Goal: Submit feedback/report problem: Submit feedback/report problem

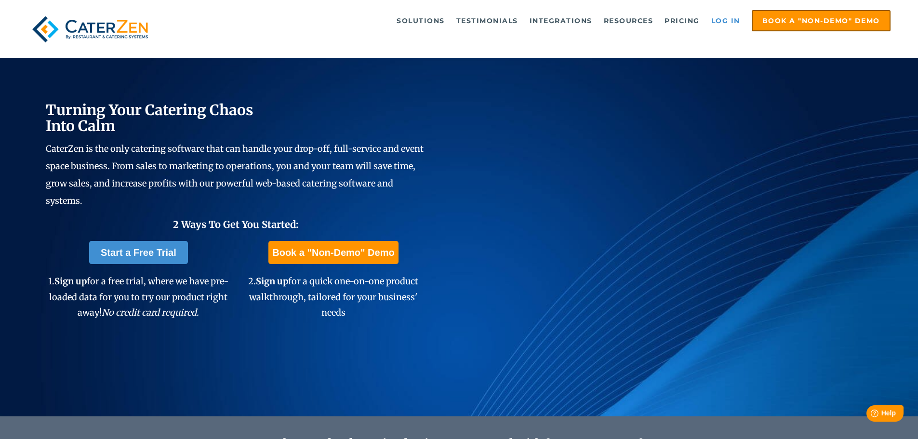
click at [727, 22] on link "Log in" at bounding box center [726, 20] width 39 height 19
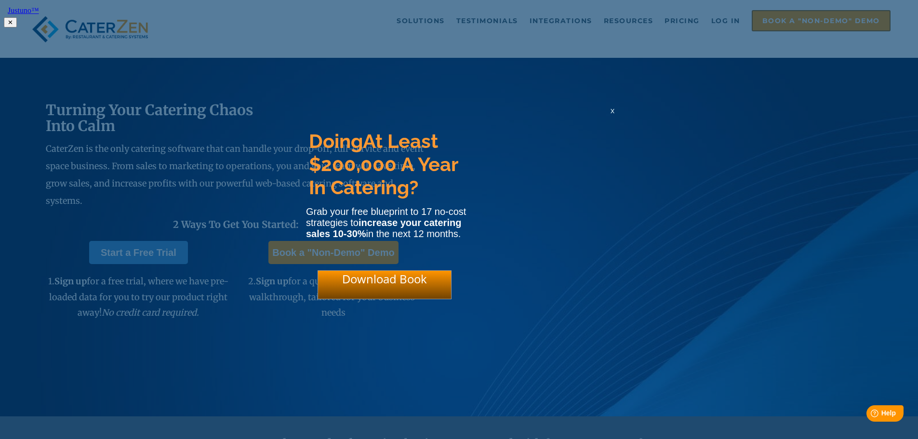
click at [616, 115] on div "x" at bounding box center [612, 110] width 15 height 9
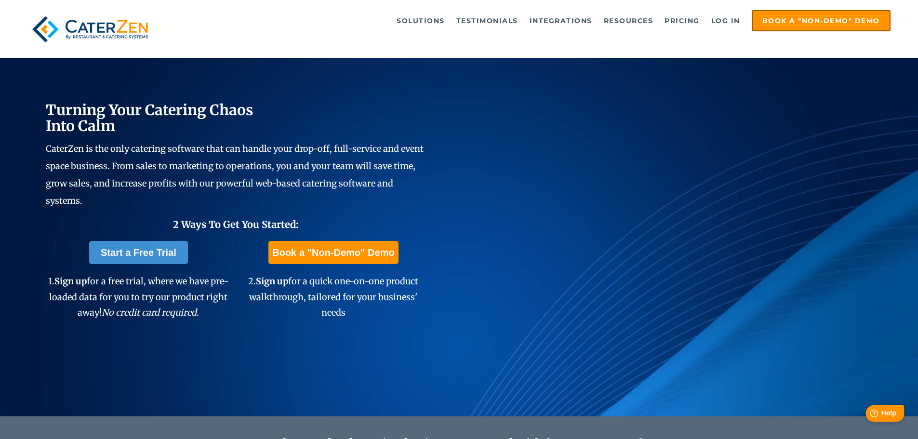
click at [888, 419] on div "Help Help" at bounding box center [885, 413] width 39 height 17
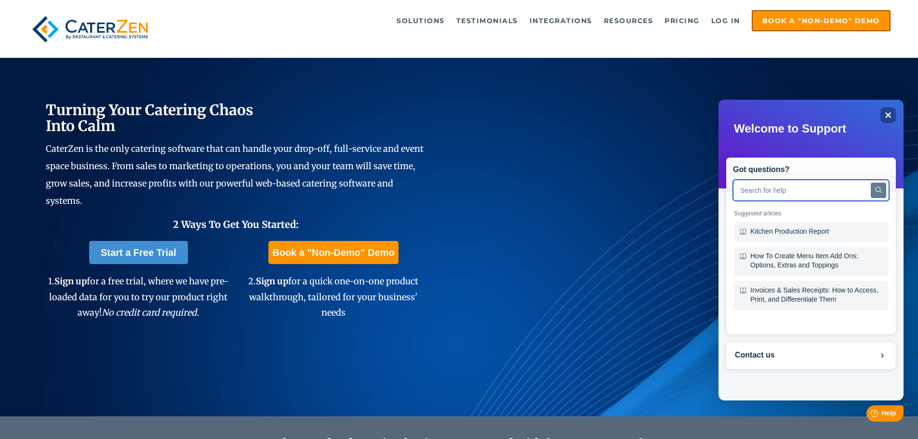
click at [784, 199] on input "text" at bounding box center [811, 190] width 156 height 21
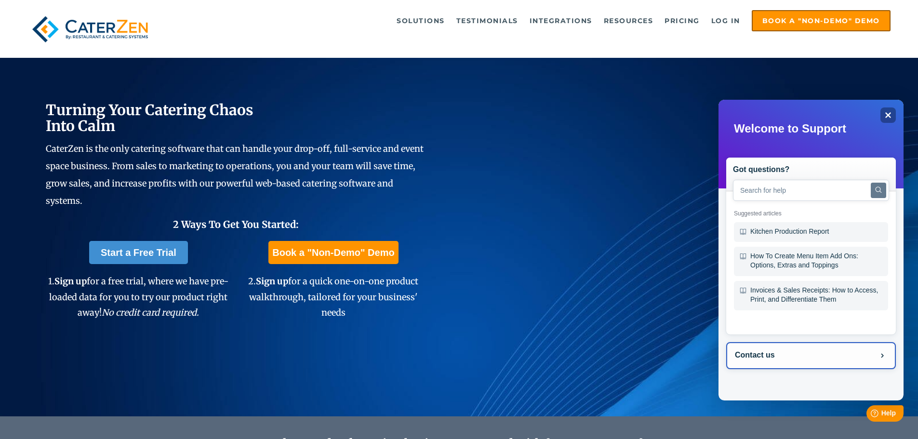
click at [796, 359] on button "Contact us" at bounding box center [812, 355] width 170 height 27
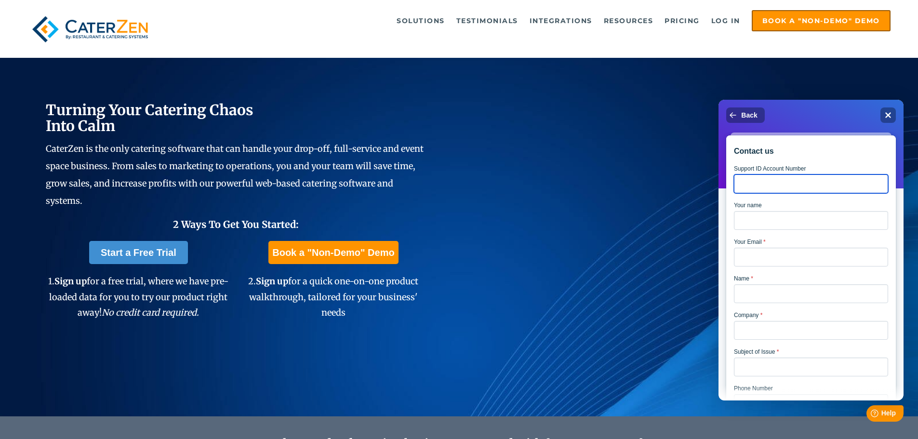
click at [797, 191] on input "Support ID Account Number" at bounding box center [811, 184] width 154 height 19
click at [806, 190] on input "Support ID Account Number" at bounding box center [811, 184] width 154 height 19
type input "4891"
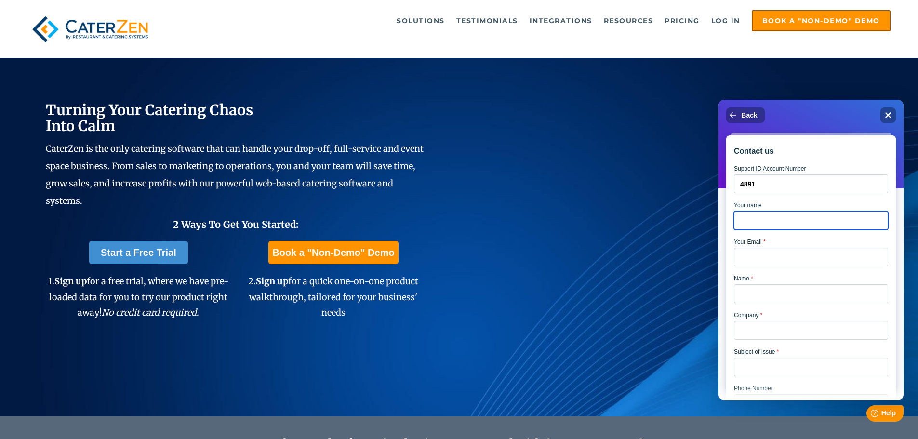
click at [797, 230] on input "Your name" at bounding box center [811, 220] width 154 height 19
type input "[PERSON_NAME]"
type input "[EMAIL_ADDRESS][DOMAIN_NAME]"
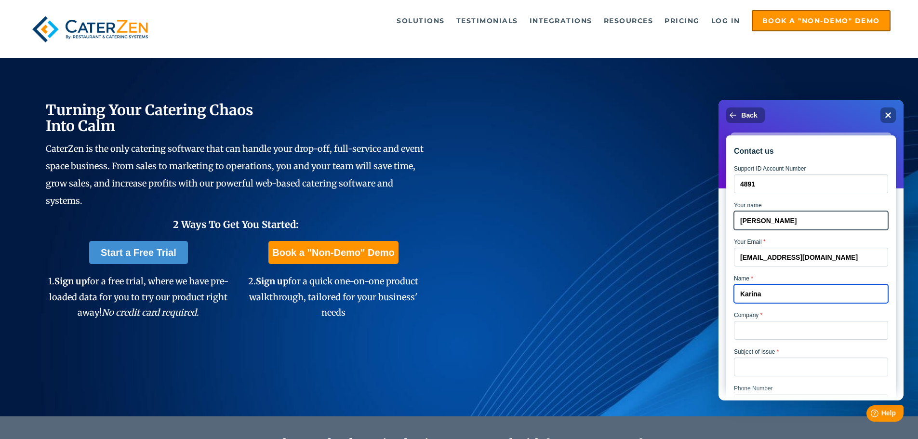
type input "Karina"
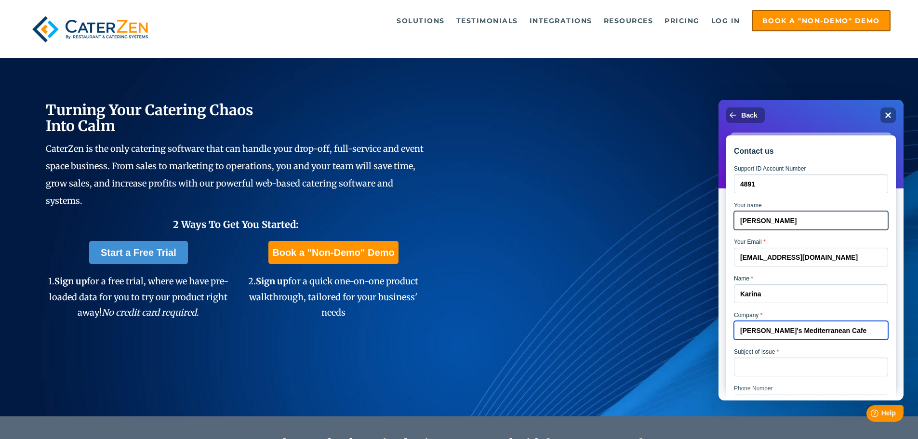
type input "[PERSON_NAME]'s Mediterranean Cafe"
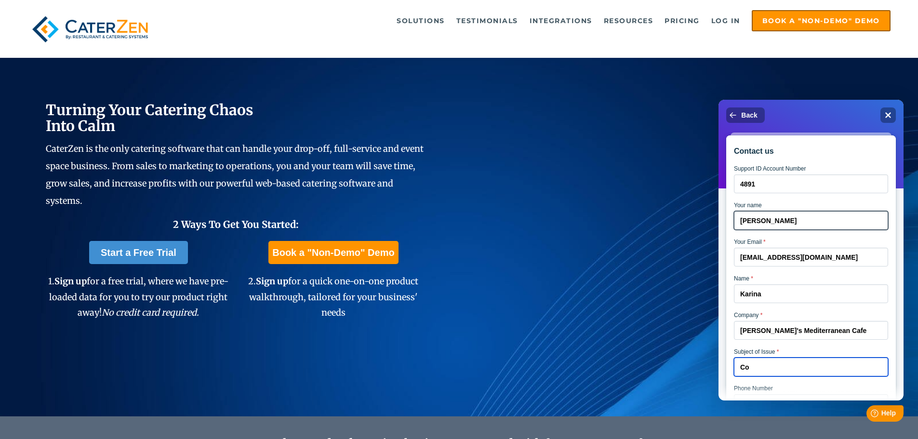
type input "C"
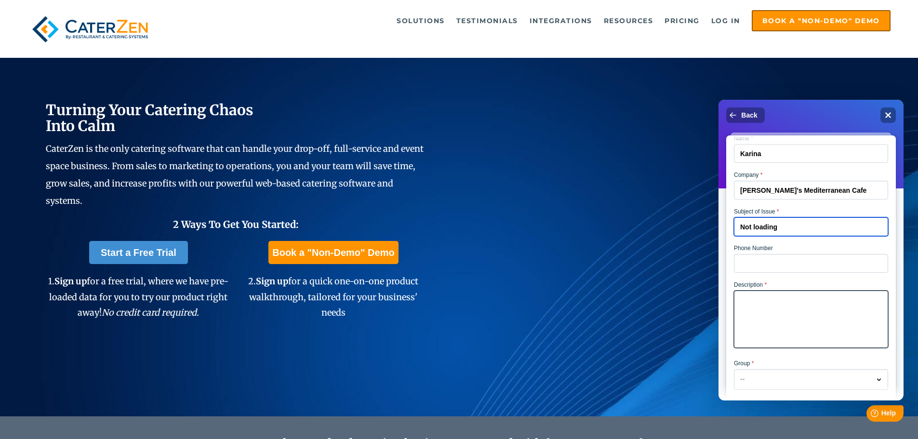
scroll to position [145, 0]
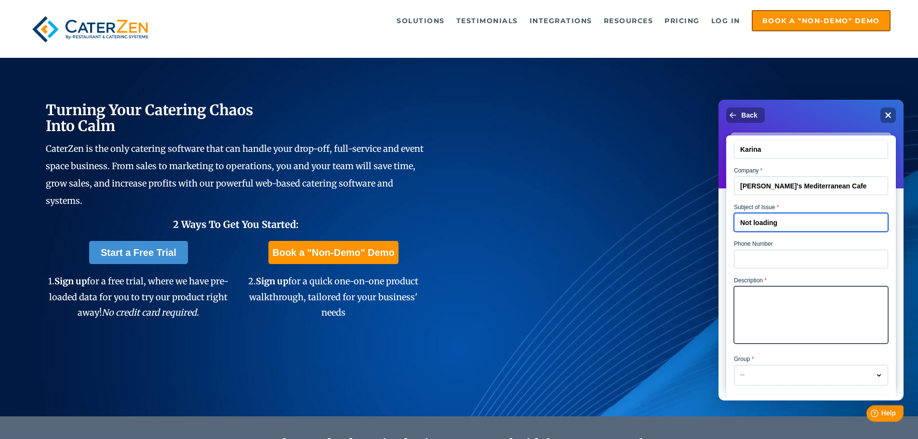
type input "Not loading"
click at [807, 302] on textarea "Description *" at bounding box center [811, 314] width 154 height 57
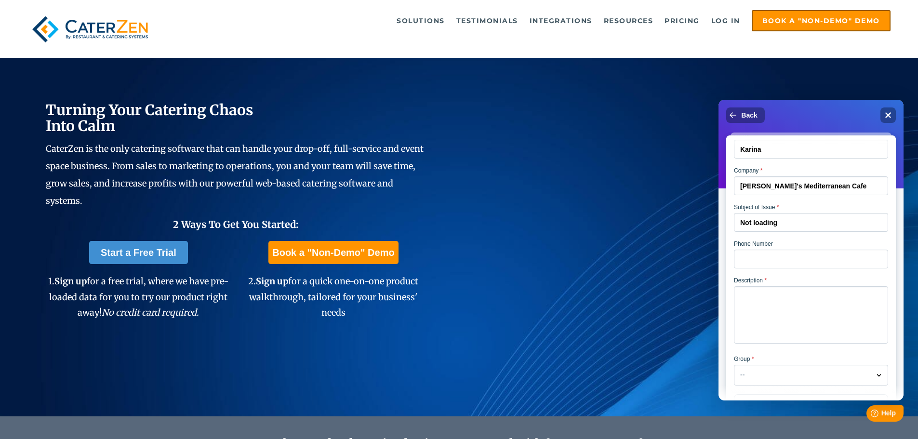
click at [797, 277] on form "Support ID Account Number 4891 Your name [PERSON_NAME] Your Email * [EMAIL_ADDR…" at bounding box center [811, 313] width 154 height 585
click at [797, 265] on input "Phone Number" at bounding box center [811, 259] width 154 height 19
click at [797, 265] on input "303435088" at bounding box center [811, 259] width 154 height 19
type input "3034350818"
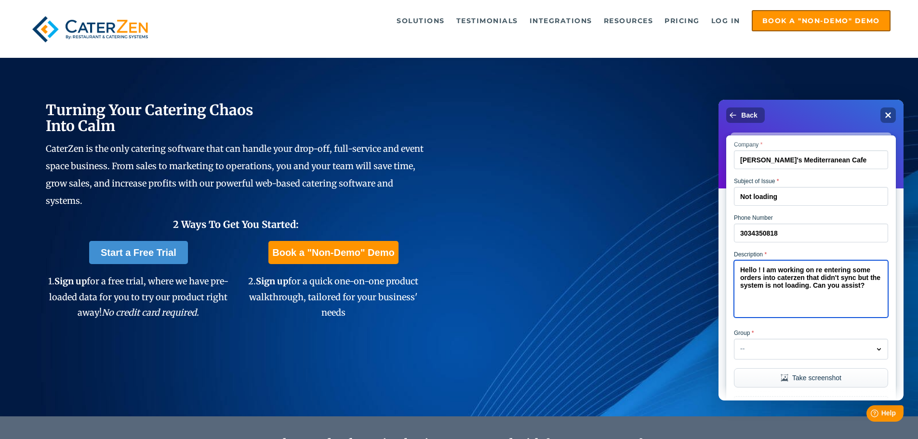
scroll to position [337, 0]
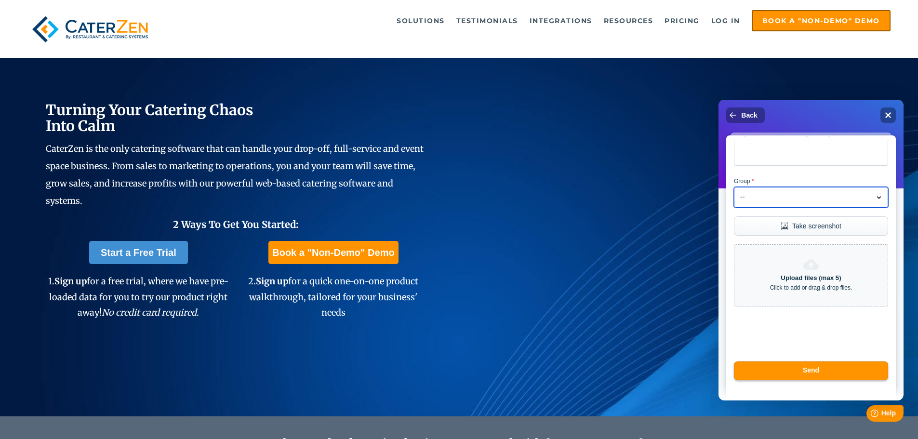
click at [777, 198] on button "-- Dropdown arrow" at bounding box center [811, 197] width 154 height 21
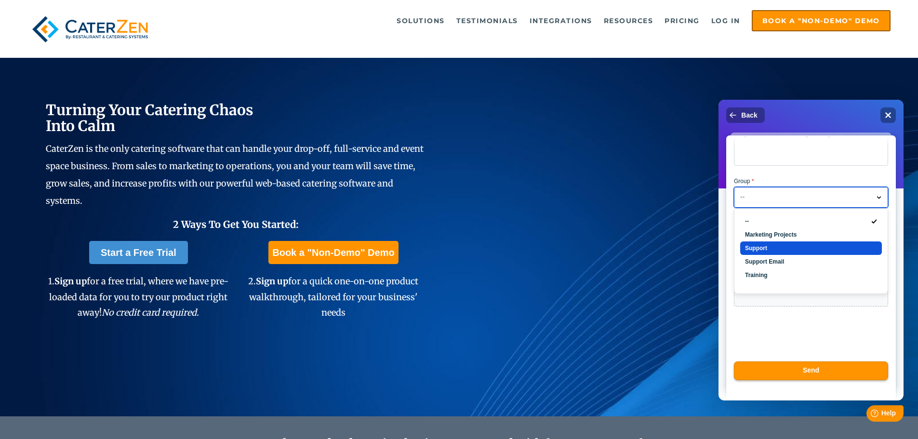
click at [799, 255] on li "Support" at bounding box center [812, 248] width 142 height 13
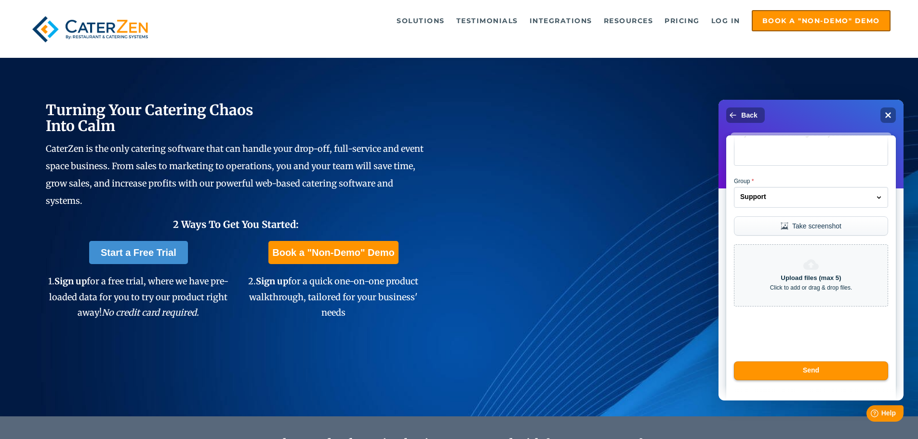
scroll to position [145, 0]
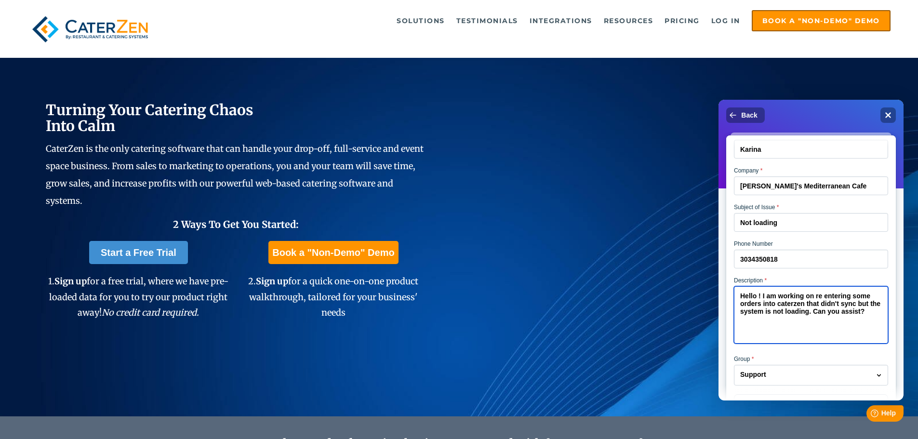
click at [806, 324] on textarea "Hello ! I am working on re entering some orders into caterzen that didn't sync …" at bounding box center [811, 314] width 154 height 57
click at [852, 322] on textarea "Hello ! I am working on re entering some orders into caterzen that didn't sync …" at bounding box center [811, 314] width 154 height 57
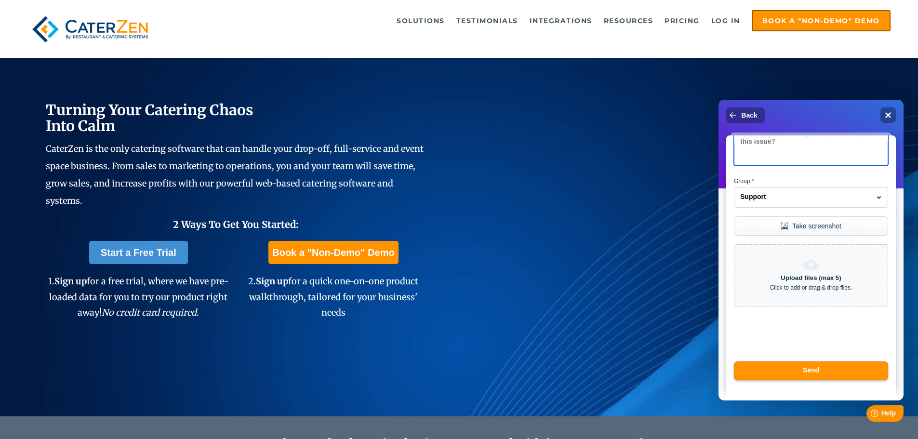
scroll to position [343, 0]
type textarea "Hello ! I am working on re entering some orders into caterzen that didn't sync …"
click at [840, 365] on button "Send" at bounding box center [811, 371] width 157 height 19
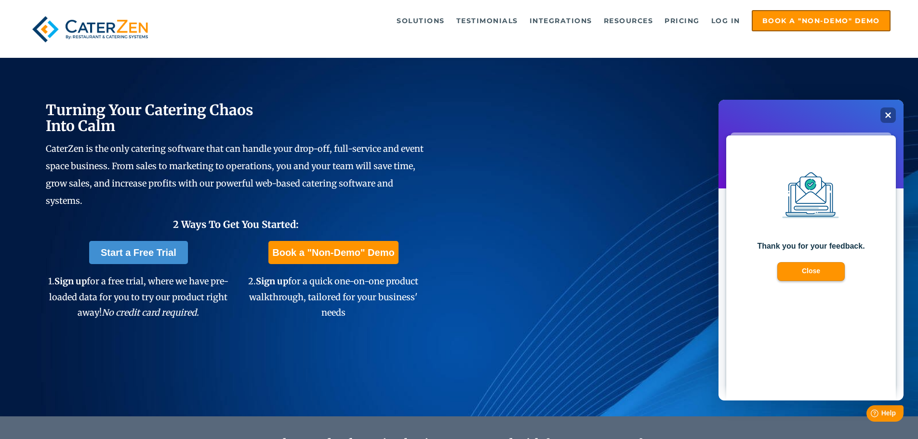
click at [814, 287] on div "Thank you for your feedback. Close" at bounding box center [812, 285] width 170 height 301
click at [813, 280] on button "Close" at bounding box center [811, 271] width 69 height 19
